Goal: Task Accomplishment & Management: Use online tool/utility

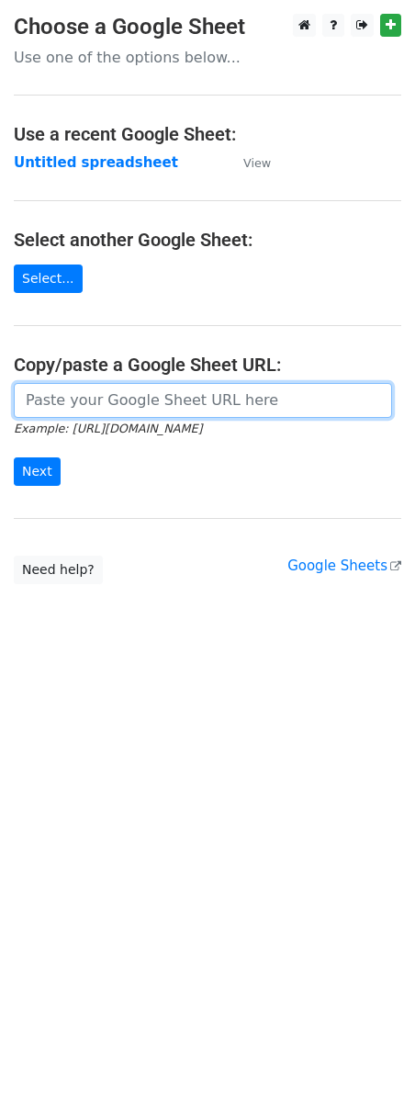
click at [79, 408] on input "url" at bounding box center [203, 400] width 378 height 35
paste input "https://docs.google.com/spreadsheets/d/163XB-8Yny3Yqdfv7PGJV9Sx20gbpqEH2WEnUA6G…"
type input "https://docs.google.com/spreadsheets/d/163XB-8Yny3Yqdfv7PGJV9Sx20gbpqEH2WEnUA6G…"
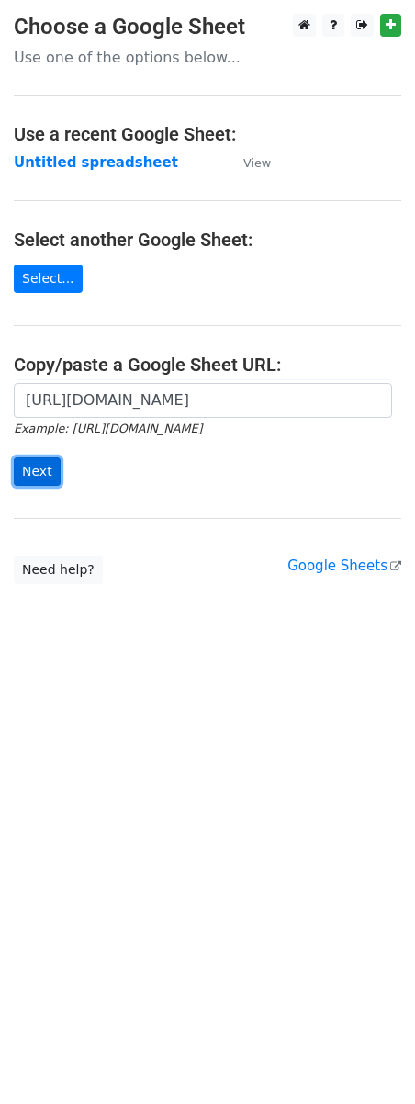
click at [26, 483] on input "Next" at bounding box center [37, 471] width 47 height 28
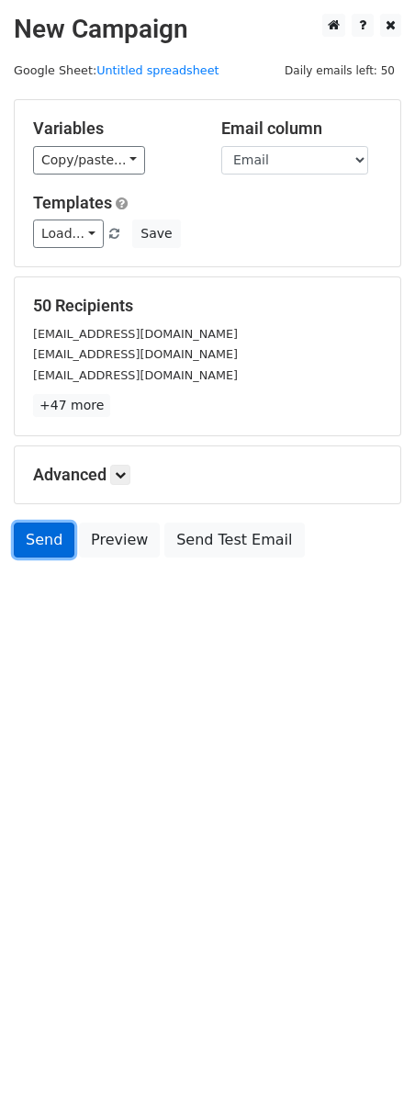
click at [40, 548] on link "Send" at bounding box center [44, 540] width 61 height 35
